Goal: Information Seeking & Learning: Learn about a topic

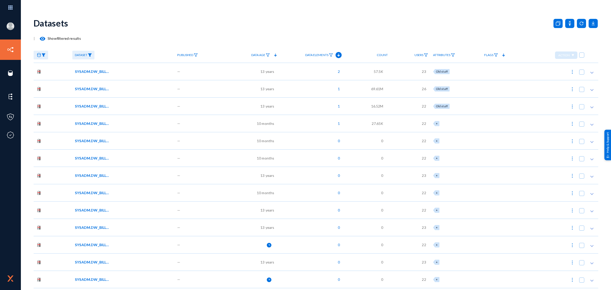
click at [45, 55] on img at bounding box center [43, 55] width 4 height 4
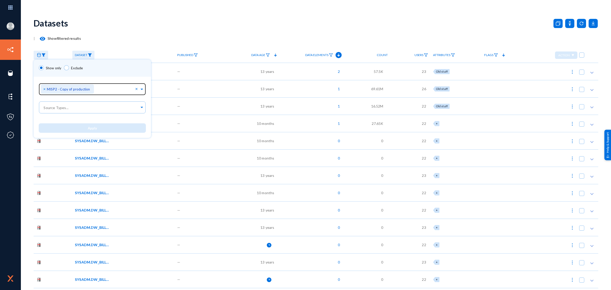
click at [44, 89] on span "×" at bounding box center [45, 88] width 4 height 5
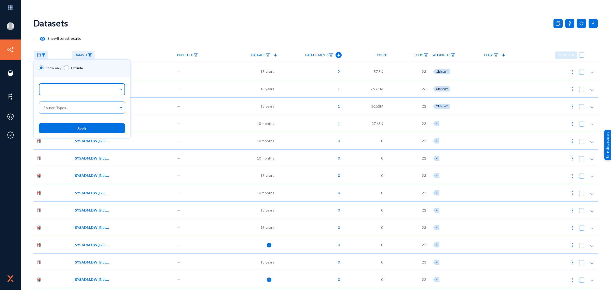
click at [47, 89] on input "text" at bounding box center [81, 90] width 76 height 5
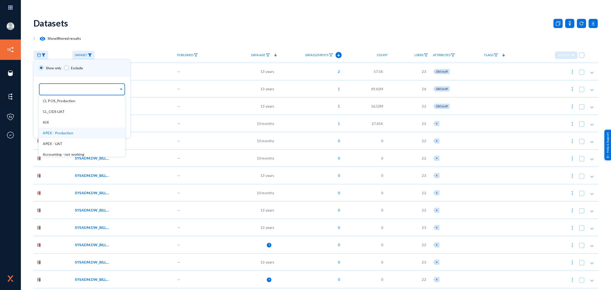
click at [61, 132] on span "APEX - Production" at bounding box center [58, 133] width 31 height 4
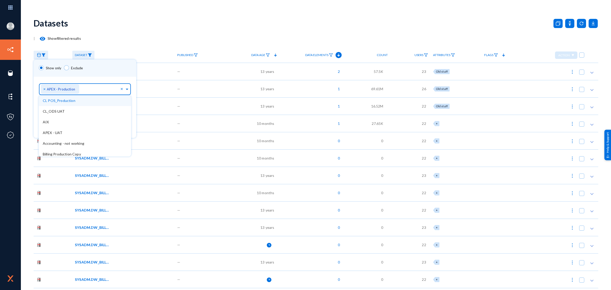
click at [94, 73] on div "Show only Exclude" at bounding box center [85, 68] width 103 height 17
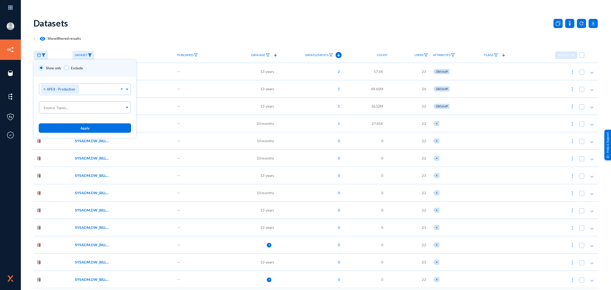
click at [87, 128] on span "Apply" at bounding box center [84, 128] width 9 height 4
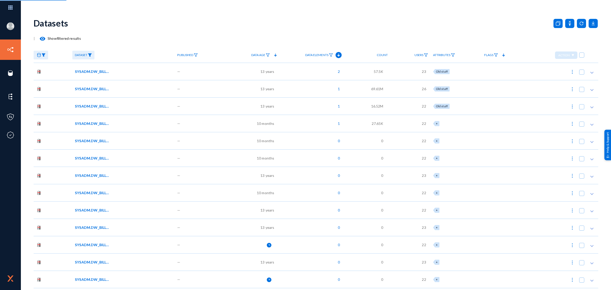
checkbox input "true"
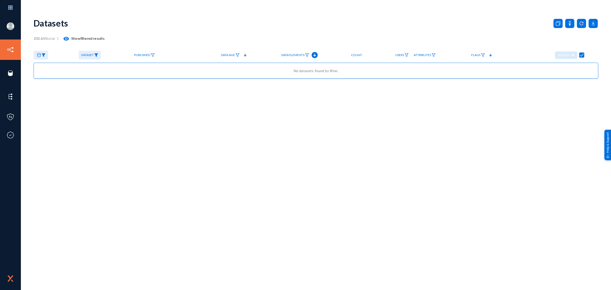
click at [45, 55] on img at bounding box center [43, 55] width 4 height 4
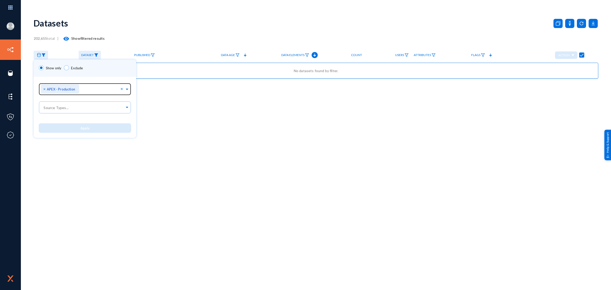
click at [44, 87] on span "×" at bounding box center [45, 88] width 4 height 5
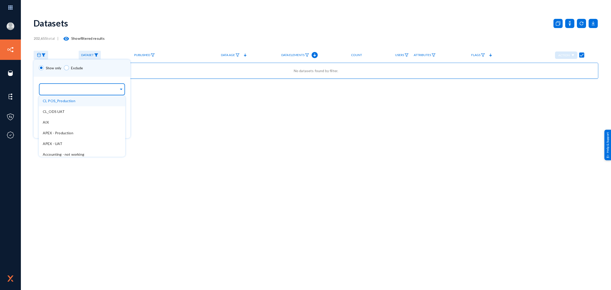
click at [94, 88] on input "text" at bounding box center [81, 90] width 76 height 5
click at [63, 134] on span "APEX - Production" at bounding box center [58, 133] width 31 height 4
click at [105, 69] on div "Show only Exclude" at bounding box center [85, 68] width 103 height 17
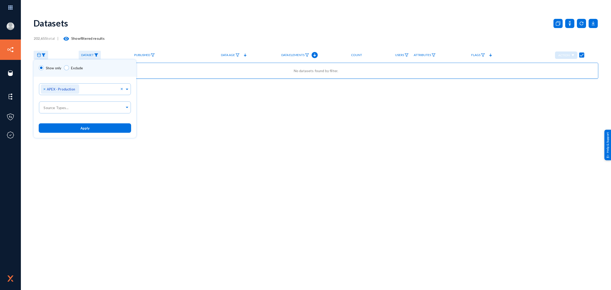
click at [75, 126] on button "Apply" at bounding box center [85, 127] width 92 height 9
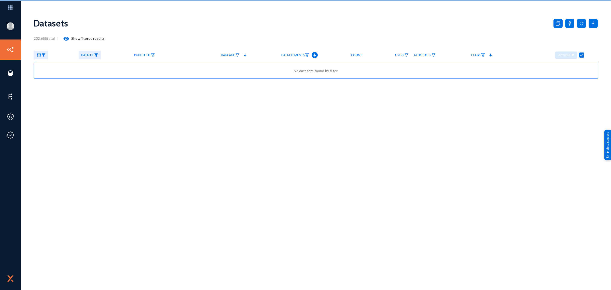
click at [93, 52] on link "Dataset" at bounding box center [90, 55] width 22 height 9
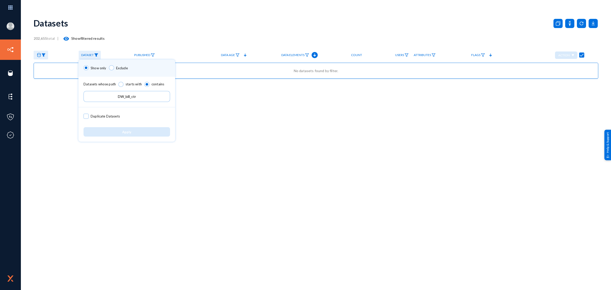
click at [127, 96] on input "DW_bill_ctr" at bounding box center [126, 96] width 87 height 11
click at [119, 129] on button "Apply" at bounding box center [126, 131] width 87 height 9
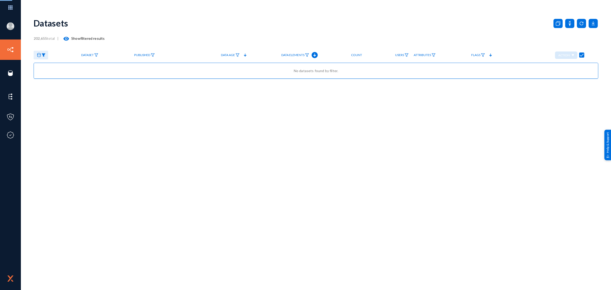
click at [44, 55] on img at bounding box center [43, 55] width 4 height 4
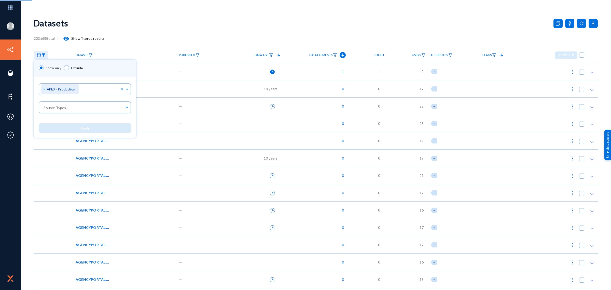
checkbox input "false"
click at [233, 15] on div at bounding box center [305, 145] width 611 height 290
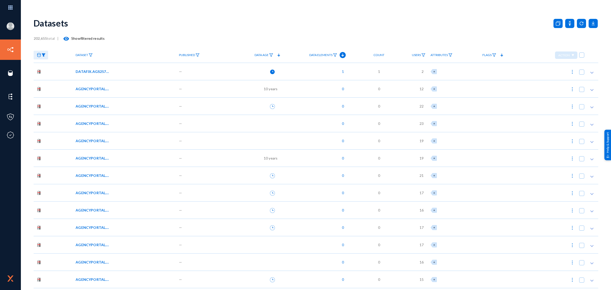
click at [339, 55] on link "Data Elements" at bounding box center [323, 55] width 33 height 9
click at [340, 51] on div at bounding box center [305, 145] width 611 height 290
click at [341, 54] on icon at bounding box center [343, 55] width 6 height 6
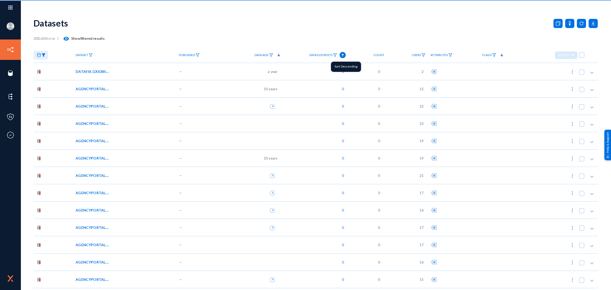
click at [341, 54] on icon at bounding box center [343, 55] width 6 height 6
click at [330, 31] on div "Datasets" at bounding box center [316, 23] width 565 height 21
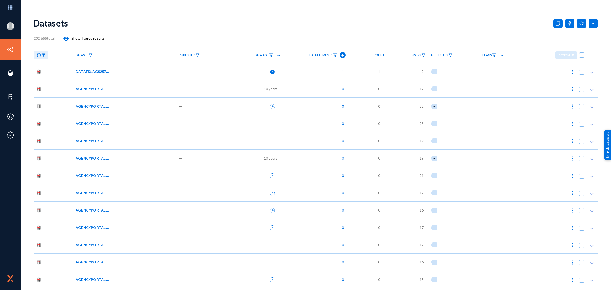
click at [240, 71] on div at bounding box center [254, 71] width 55 height 17
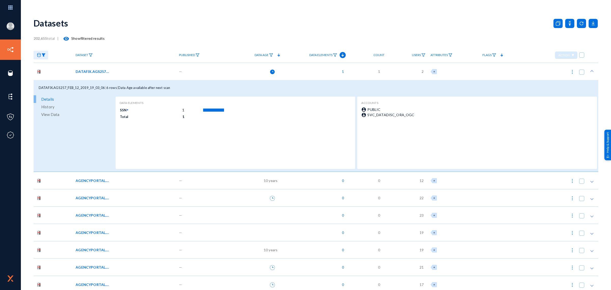
click at [48, 112] on span "View Data" at bounding box center [50, 114] width 18 height 8
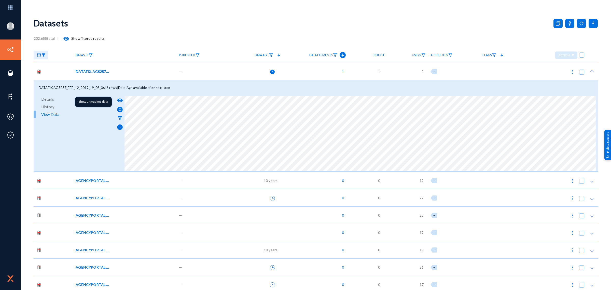
click at [119, 100] on mat-icon "visibility" at bounding box center [120, 100] width 6 height 6
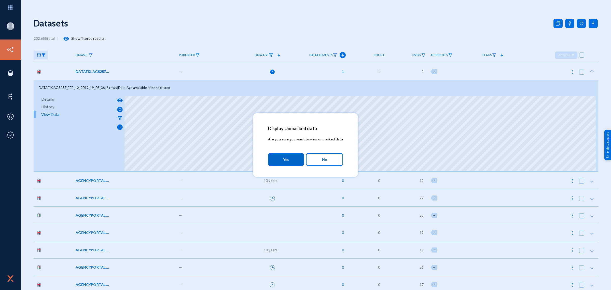
click at [285, 161] on span "Yes" at bounding box center [286, 159] width 6 height 9
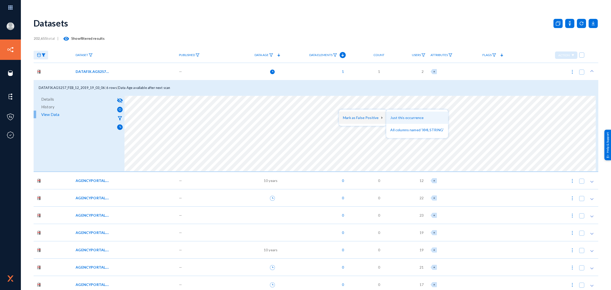
click at [390, 115] on button "Just this occurrence" at bounding box center [417, 117] width 62 height 12
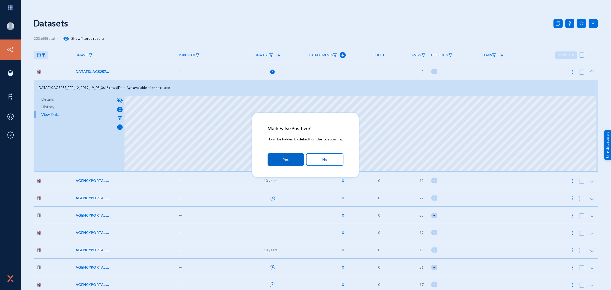
click at [293, 159] on button "Yes" at bounding box center [286, 159] width 36 height 13
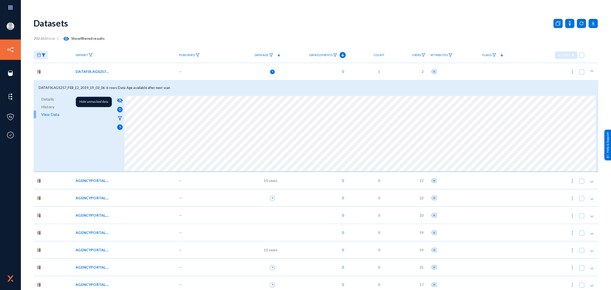
click at [119, 98] on mat-icon "visibility_off" at bounding box center [120, 100] width 6 height 6
click at [215, 67] on div "—" at bounding box center [201, 71] width 51 height 17
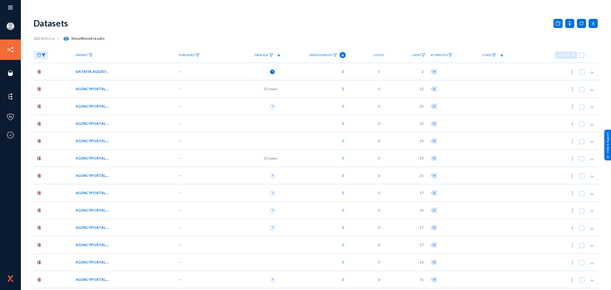
click at [218, 89] on div "—" at bounding box center [201, 88] width 51 height 17
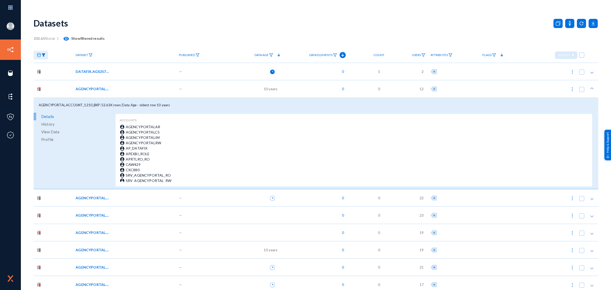
click at [220, 94] on div "—" at bounding box center [201, 88] width 51 height 17
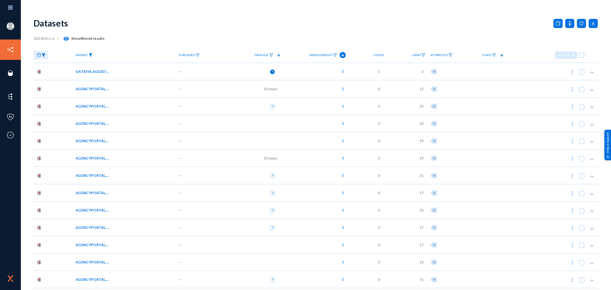
click at [91, 54] on img at bounding box center [91, 55] width 4 height 4
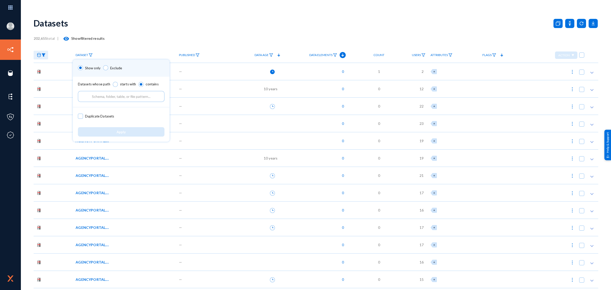
click at [108, 96] on input "text" at bounding box center [121, 96] width 87 height 11
paste input "DATAFIX.SXD915_JUN_16_2025_12_47_49"
type input "DATAFIX.SXD915_JUN_16_2025_12_47_49"
click at [113, 133] on button "Apply" at bounding box center [121, 131] width 87 height 9
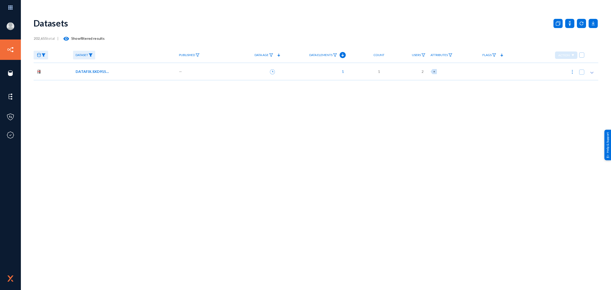
click at [131, 74] on div "DATAFIX.SXD915_JUN_16_2025_12_47_49" at bounding box center [124, 71] width 96 height 5
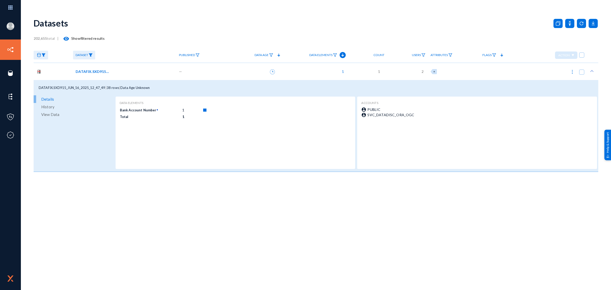
click at [51, 111] on span "View Data" at bounding box center [50, 114] width 18 height 8
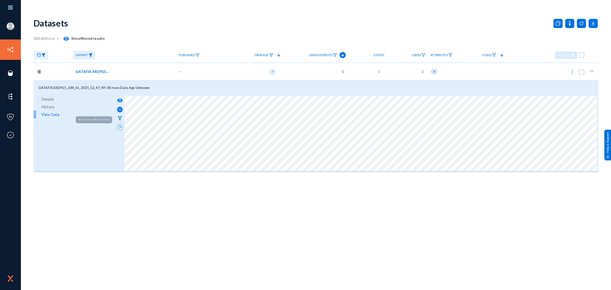
click at [120, 116] on mat-icon "filter_alt" at bounding box center [120, 118] width 6 height 6
click at [117, 101] on mat-icon "visibility" at bounding box center [120, 100] width 6 height 6
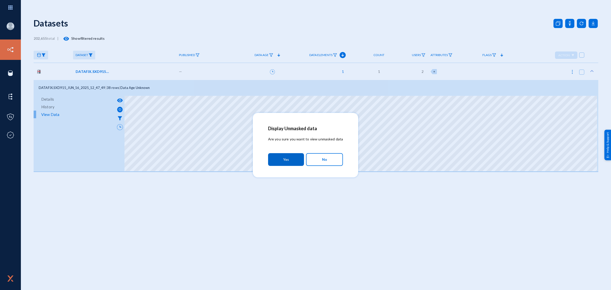
click at [285, 160] on span "Yes" at bounding box center [286, 159] width 6 height 9
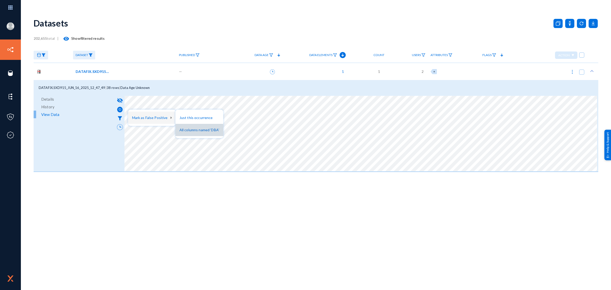
click at [186, 131] on button "All columns named 'DBA'" at bounding box center [199, 130] width 48 height 12
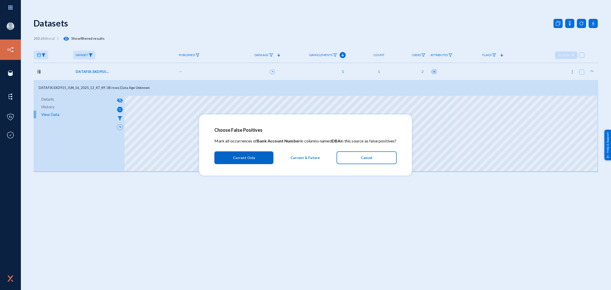
click at [251, 157] on span "Current Only" at bounding box center [244, 157] width 22 height 9
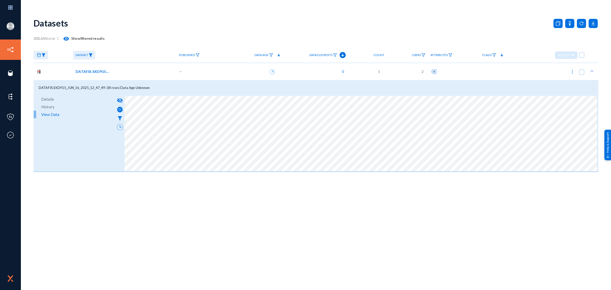
click at [137, 69] on div "DATAFIX.SXD915_JUN_16_2025_12_47_49" at bounding box center [124, 71] width 96 height 5
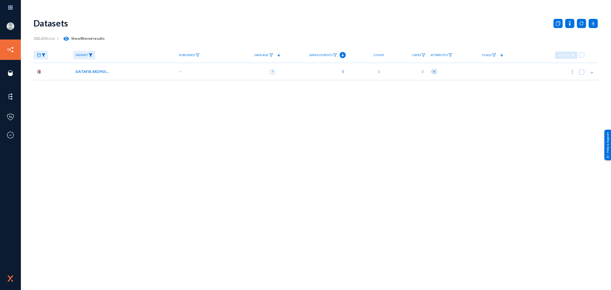
click at [92, 54] on img at bounding box center [91, 55] width 4 height 4
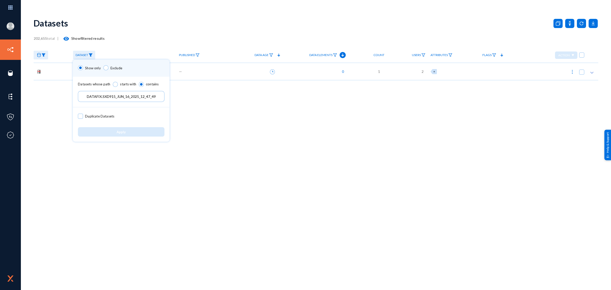
click at [114, 94] on input "DATAFIX.SXD915_JUN_16_2025_12_47_49" at bounding box center [121, 96] width 87 height 11
click at [124, 131] on span "Apply" at bounding box center [121, 132] width 9 height 4
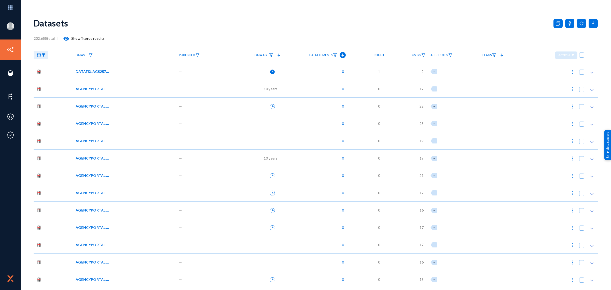
click at [193, 55] on span "Published" at bounding box center [187, 55] width 16 height 4
click at [193, 55] on div at bounding box center [305, 145] width 611 height 290
click at [86, 53] on span "Dataset" at bounding box center [82, 55] width 12 height 4
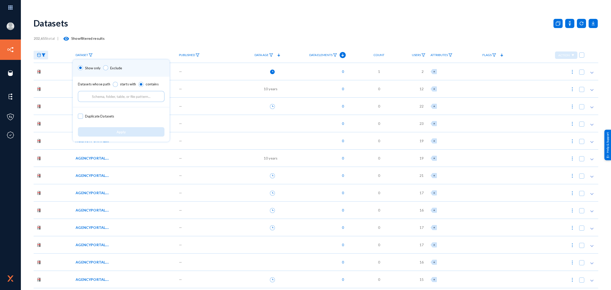
click at [111, 100] on input "text" at bounding box center [121, 96] width 87 height 11
paste input "DATAFIX.MXS336_JUN_16_2020_18_28_55 DATAFIX.SXD915_DEC_15_2023_22_10_29 DATAFIX…"
type input "DATAFIX.MXS336_JUN_16_2020_18_28_55 DATAFIX.SXD915_DEC_15_2023_22_10_29 DATAFIX…"
click at [113, 98] on input "text" at bounding box center [121, 96] width 87 height 11
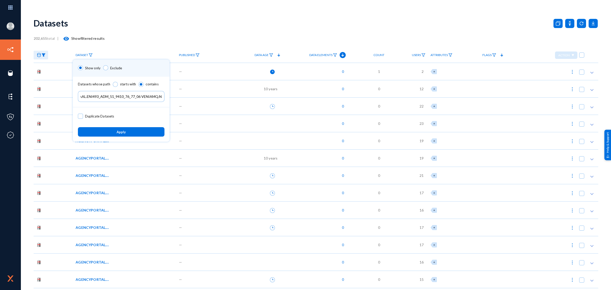
click at [113, 98] on input "text" at bounding box center [121, 96] width 87 height 11
click at [96, 95] on input "text" at bounding box center [121, 96] width 87 height 11
paste input "DATAFIX.MXS336_JUN_16_2020_18_28_55, DATAFIX.SXD915_DEC_15_2023_22_10_29, DATAF…"
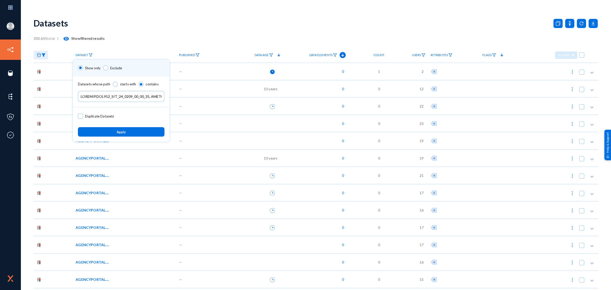
scroll to position [0, 7886]
type input "DATAFIX.MXS336_JUN_16_2020_18_28_55, DATAFIX.SXD915_DEC_15_2023_22_10_29, DATAF…"
click at [125, 132] on span "Apply" at bounding box center [121, 132] width 9 height 4
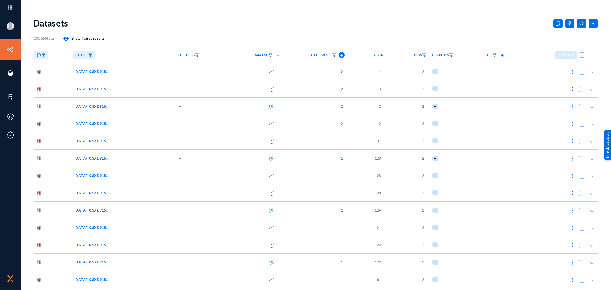
click at [137, 72] on div "DATAFIX.SXD915_OCT_02_2024_10_29_21" at bounding box center [123, 71] width 96 height 5
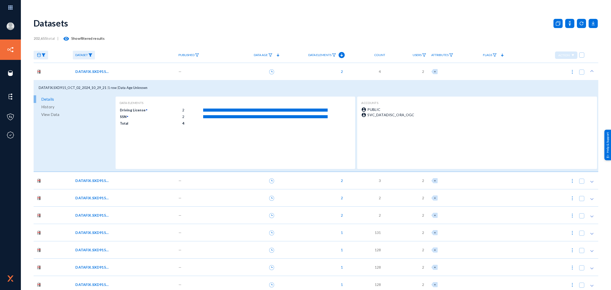
click at [58, 114] on span "View Data" at bounding box center [50, 114] width 18 height 8
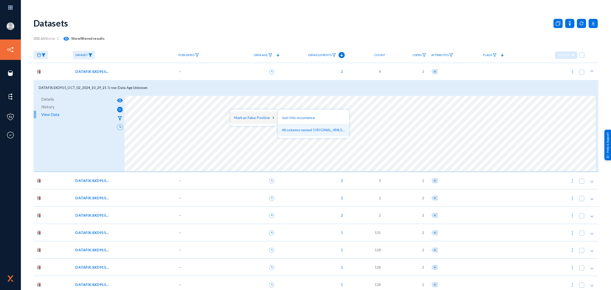
click at [301, 128] on button "All columns named 'ORIGINAL_XMLSTRING'" at bounding box center [313, 130] width 71 height 12
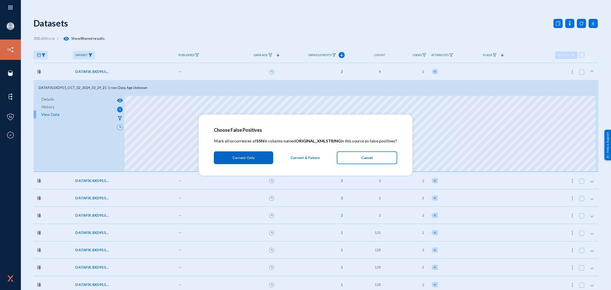
click at [252, 156] on span "Current Only" at bounding box center [243, 157] width 22 height 9
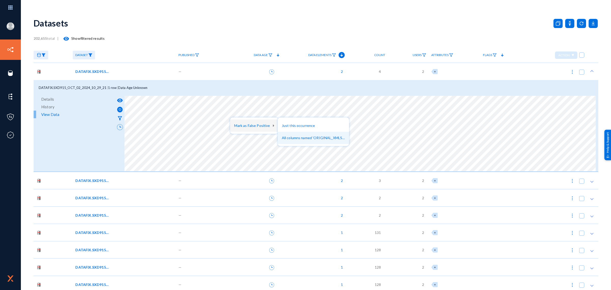
click at [285, 134] on button "All columns named 'ORIGINAL_XMLSTRING'" at bounding box center [313, 138] width 71 height 12
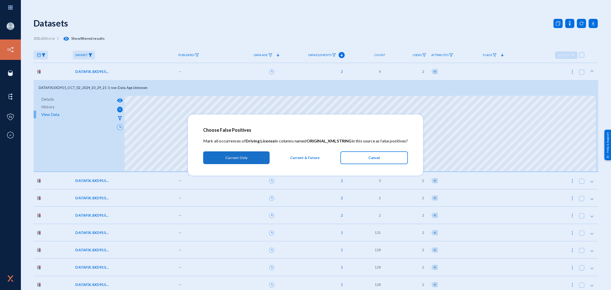
click at [252, 157] on button "Current Only" at bounding box center [236, 157] width 66 height 13
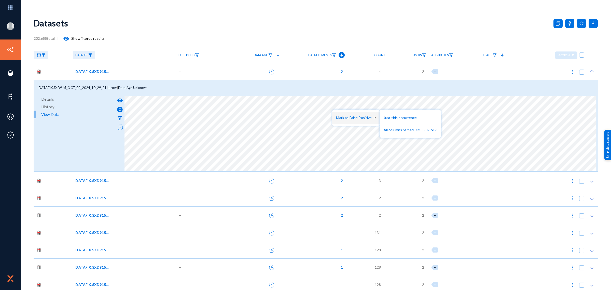
click at [281, 88] on div at bounding box center [305, 145] width 611 height 290
click at [117, 115] on mat-icon "filter_alt" at bounding box center [120, 118] width 6 height 6
click at [234, 117] on button "Just this occurrence" at bounding box center [258, 117] width 62 height 12
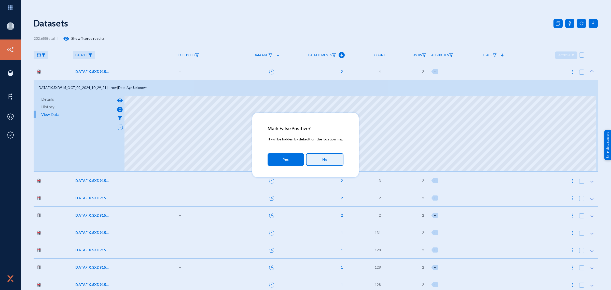
click at [319, 157] on button "No" at bounding box center [324, 159] width 37 height 13
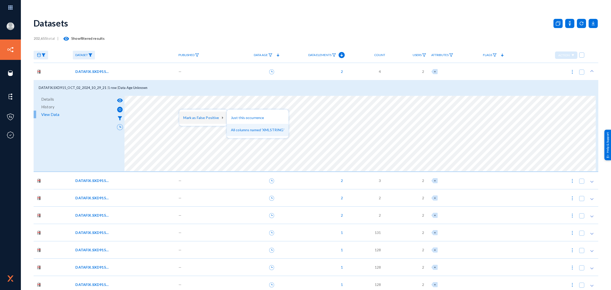
click at [242, 131] on button "All columns named 'XMLSTRING'" at bounding box center [258, 130] width 62 height 12
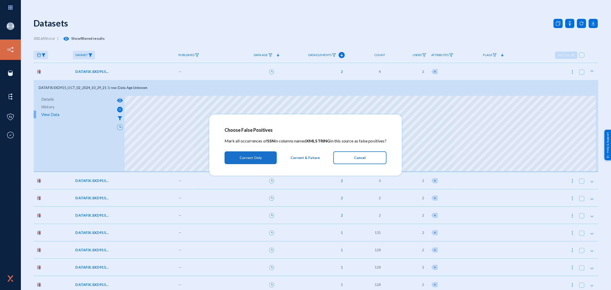
click at [254, 155] on span "Current Only" at bounding box center [251, 157] width 22 height 9
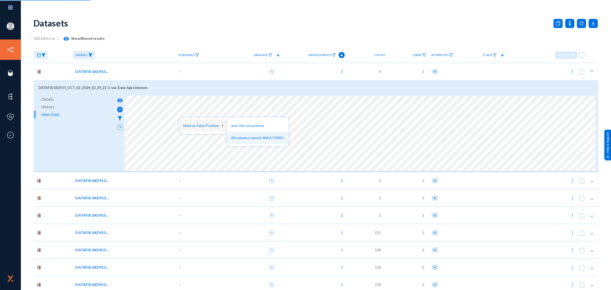
click at [242, 138] on button "All columns named 'XMLSTRING'" at bounding box center [258, 138] width 62 height 12
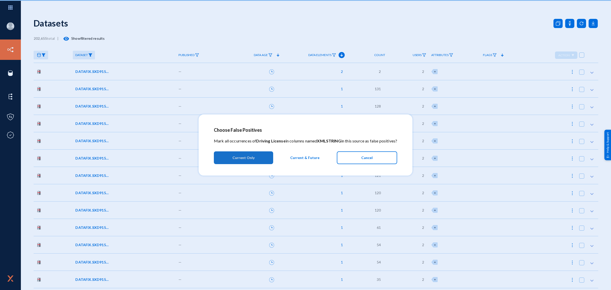
click at [251, 156] on span "Current Only" at bounding box center [243, 157] width 22 height 9
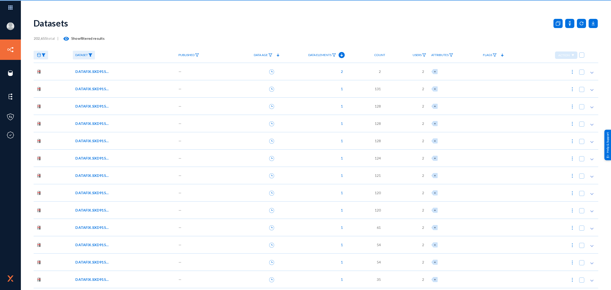
click at [128, 68] on div "DATAFIX.SXD915_DEC_15_2023_21_57_06" at bounding box center [124, 71] width 103 height 17
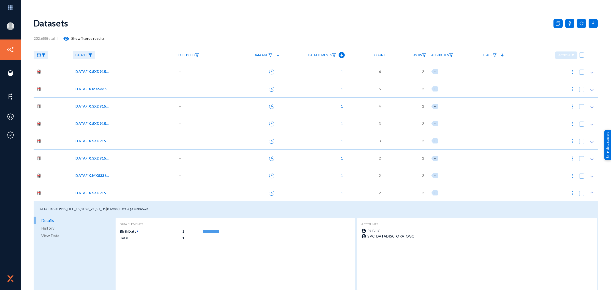
click at [127, 71] on div "DATAFIX.SXD915_MAY_23_2023_21_45_23" at bounding box center [123, 71] width 96 height 5
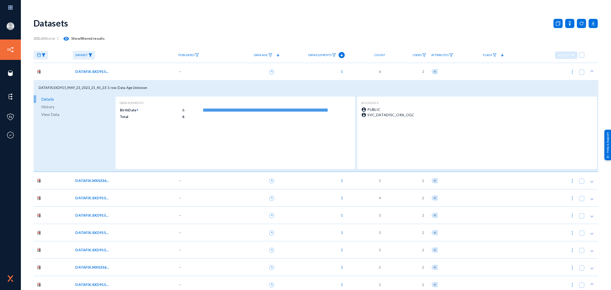
click at [60, 113] on link "View Data" at bounding box center [74, 114] width 81 height 8
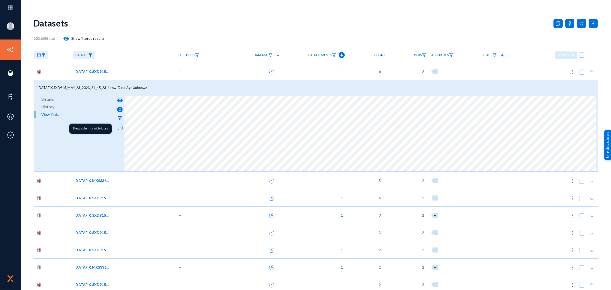
click at [119, 126] on icon at bounding box center [120, 127] width 6 height 6
click at [120, 127] on icon at bounding box center [120, 127] width 6 height 6
click at [119, 124] on icon at bounding box center [120, 127] width 6 height 6
click at [120, 123] on button at bounding box center [120, 126] width 9 height 9
click at [120, 125] on icon at bounding box center [120, 127] width 6 height 6
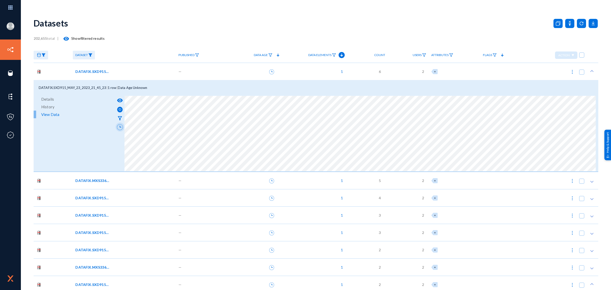
click at [120, 125] on icon at bounding box center [120, 127] width 6 height 6
click at [120, 117] on mat-icon "filter_alt" at bounding box center [120, 118] width 6 height 6
click at [117, 101] on mat-icon "visibility" at bounding box center [120, 100] width 6 height 6
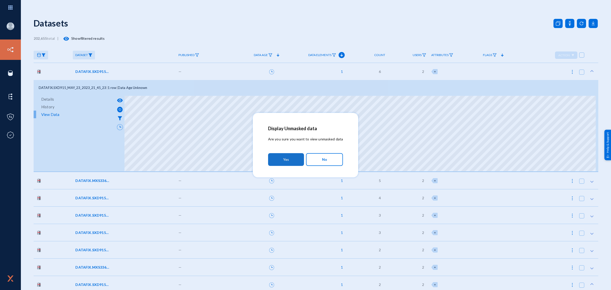
click at [293, 158] on button "Yes" at bounding box center [286, 159] width 36 height 13
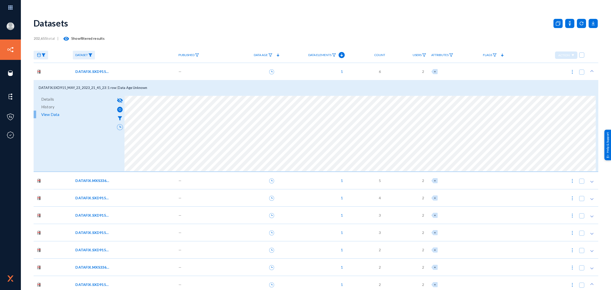
click at [143, 74] on div "DATAFIX.SXD915_MAY_23_2023_21_45_23" at bounding box center [124, 71] width 103 height 17
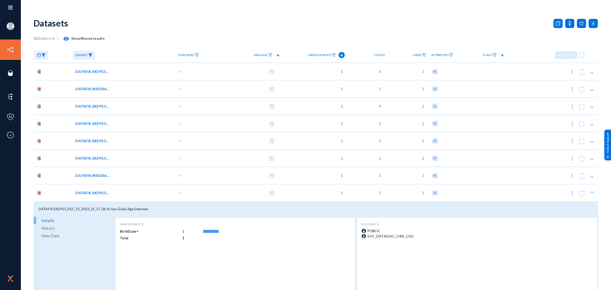
click at [138, 191] on div "DATAFIX.SXD915_DEC_15_2023_21_57_06" at bounding box center [123, 192] width 96 height 5
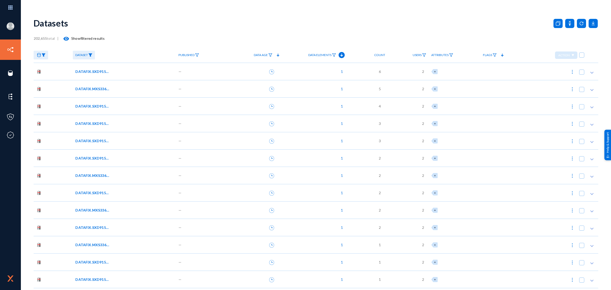
drag, startPoint x: 340, startPoint y: 54, endPoint x: 282, endPoint y: 37, distance: 60.4
click at [282, 37] on div "202,655 total | visibility Show filtered results" at bounding box center [316, 38] width 565 height 10
click at [91, 54] on img at bounding box center [90, 55] width 4 height 4
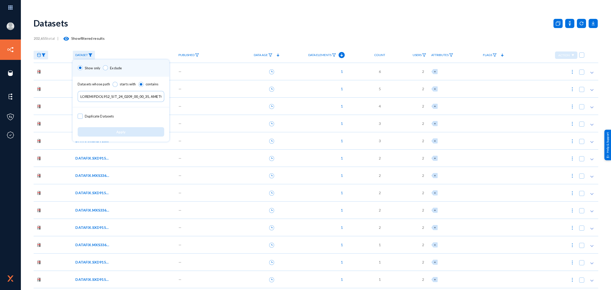
click at [98, 96] on input "text" at bounding box center [121, 96] width 87 height 11
click at [108, 130] on button "Apply" at bounding box center [121, 131] width 87 height 9
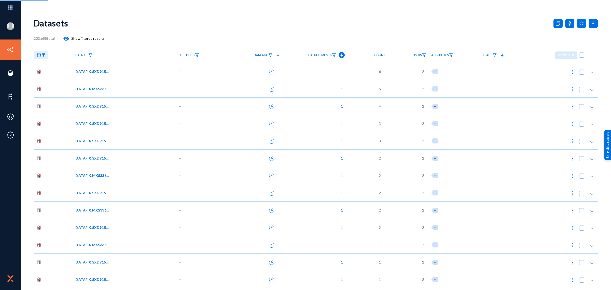
click at [44, 52] on link at bounding box center [41, 55] width 15 height 9
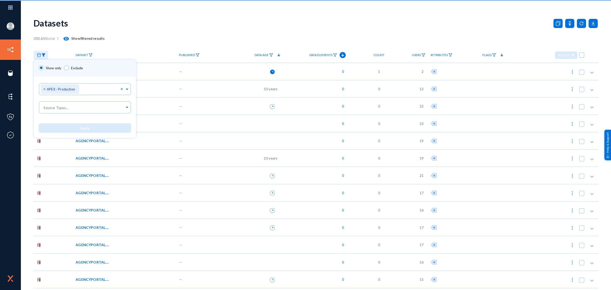
click at [44, 54] on div at bounding box center [305, 145] width 611 height 290
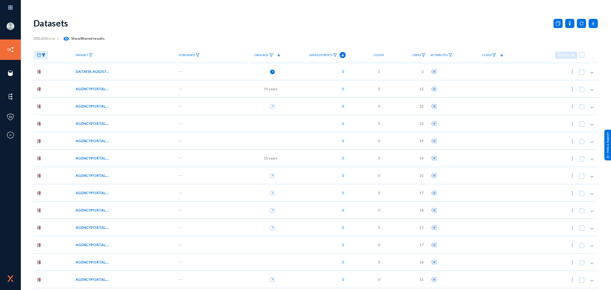
click at [44, 54] on img at bounding box center [43, 55] width 4 height 4
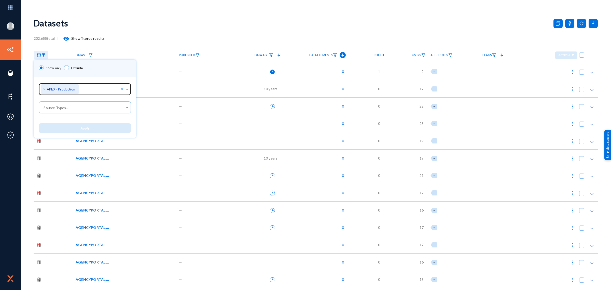
click at [46, 88] on span "×" at bounding box center [45, 88] width 4 height 5
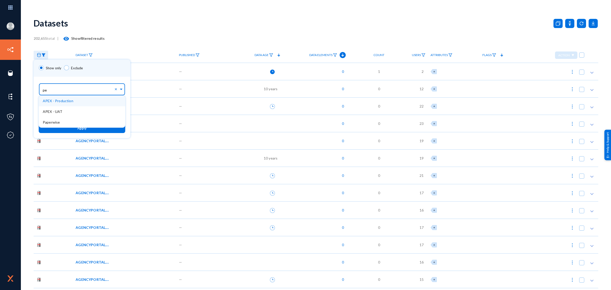
type input "p"
type input "g"
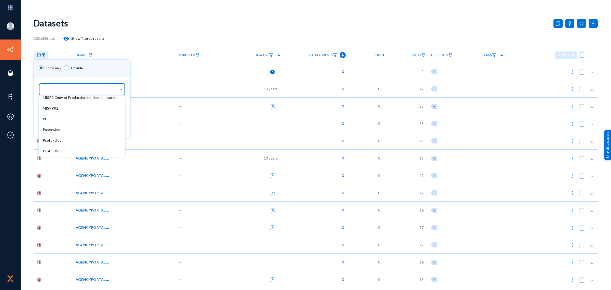
scroll to position [177, 0]
click at [66, 117] on div "Psoft - Dev" at bounding box center [82, 116] width 87 height 11
click at [89, 73] on div "Show only Exclude" at bounding box center [82, 68] width 97 height 17
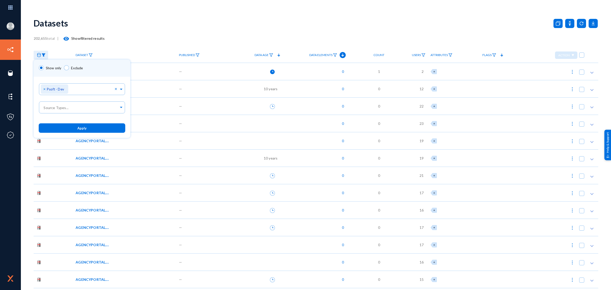
click at [78, 125] on span "Apply" at bounding box center [81, 127] width 9 height 4
